Goal: Task Accomplishment & Management: Use online tool/utility

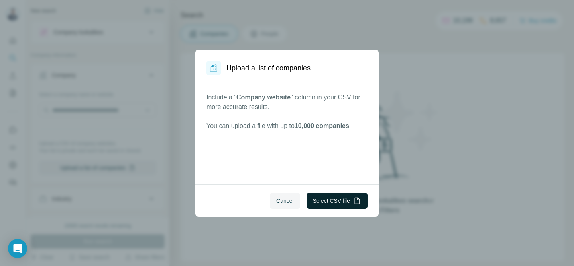
click at [325, 203] on button "Select CSV file" at bounding box center [336, 201] width 61 height 16
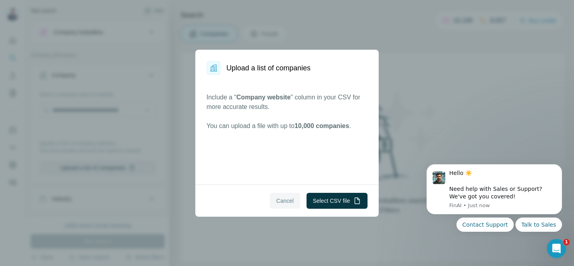
click at [285, 203] on span "Cancel" at bounding box center [285, 201] width 18 height 8
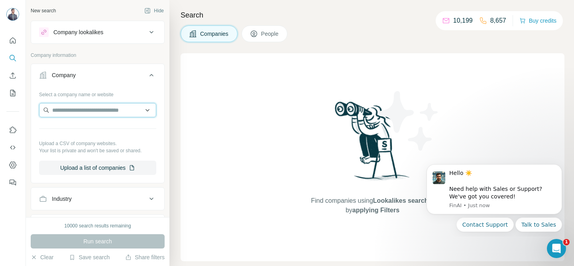
click at [127, 108] on input "text" at bounding box center [97, 110] width 117 height 14
paste input "**********"
type input "**********"
click at [348, 43] on div "Search Companies People Find companies using Lookalikes search or by applying F…" at bounding box center [371, 133] width 404 height 266
click at [102, 171] on button "Upload a list of companies" at bounding box center [97, 168] width 117 height 14
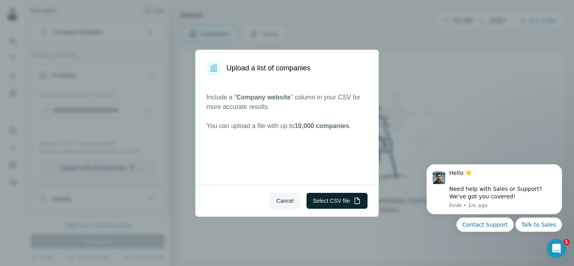
click at [324, 200] on button "Select CSV file" at bounding box center [336, 201] width 61 height 16
click at [337, 202] on button "Select CSV file" at bounding box center [336, 201] width 61 height 16
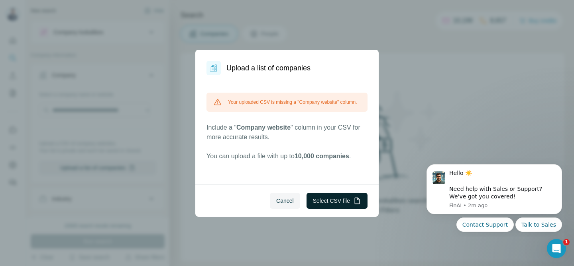
click at [338, 198] on button "Select CSV file" at bounding box center [336, 201] width 61 height 16
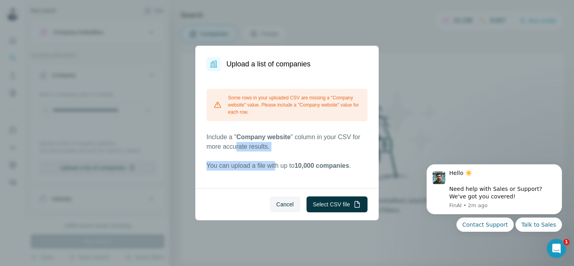
drag, startPoint x: 254, startPoint y: 154, endPoint x: 280, endPoint y: 167, distance: 28.7
click at [280, 167] on div "Some rows in your uploaded CSV are missing a "Company website" value. Please in…" at bounding box center [286, 130] width 161 height 82
click at [286, 188] on div "Some rows in your uploaded CSV are missing a "Company website" value. Please in…" at bounding box center [286, 129] width 183 height 117
click at [281, 210] on button "Cancel" at bounding box center [285, 205] width 30 height 16
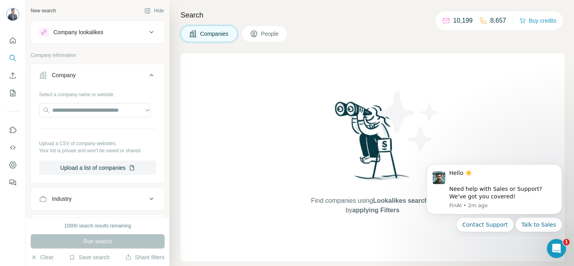
scroll to position [122, 0]
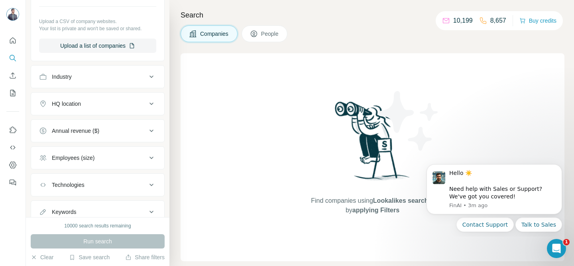
click at [270, 36] on span "People" at bounding box center [270, 34] width 18 height 8
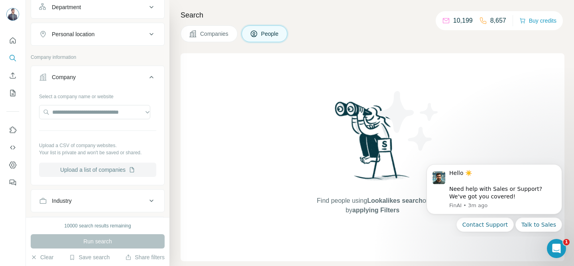
click at [106, 170] on button "Upload a list of companies" at bounding box center [97, 170] width 117 height 14
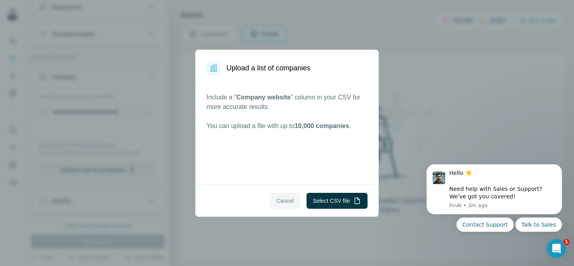
click at [296, 200] on button "Cancel" at bounding box center [285, 201] width 30 height 16
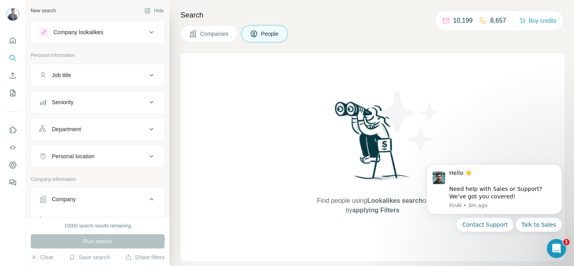
click at [110, 34] on div "Company lookalikes" at bounding box center [93, 32] width 108 height 10
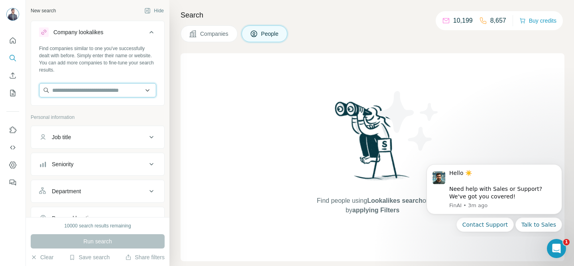
click at [142, 90] on input "text" at bounding box center [97, 90] width 117 height 14
click at [116, 91] on input "text" at bounding box center [97, 90] width 117 height 14
paste input "**********"
type input "**********"
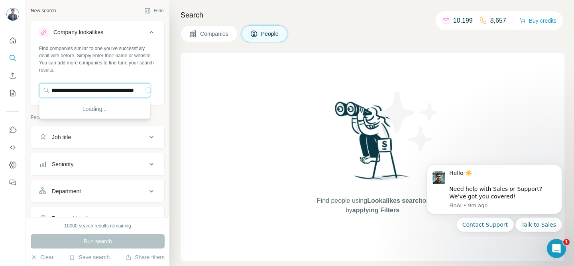
scroll to position [0, 0]
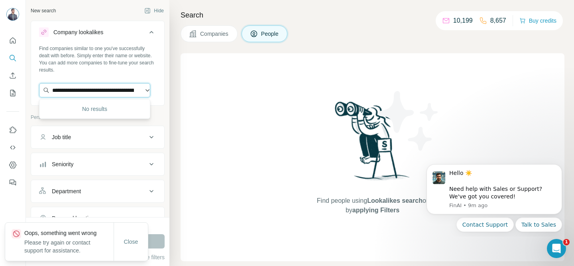
click at [125, 87] on input "text" at bounding box center [94, 90] width 111 height 14
